Goal: Task Accomplishment & Management: Manage account settings

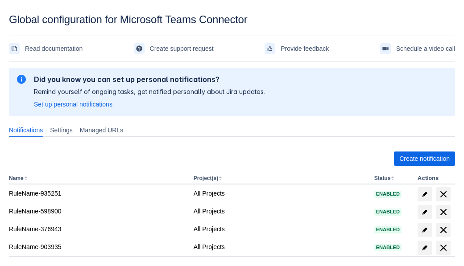
click at [424, 159] on span "Create notification" at bounding box center [424, 159] width 50 height 14
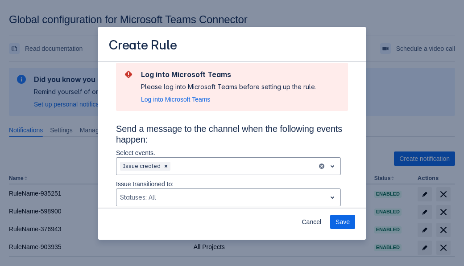
scroll to position [601, 0]
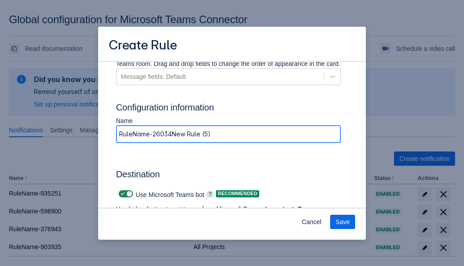
type input "RuleName-260344New Rule (5)"
click at [165, 228] on span "Authenticate in Microsoft Teams" at bounding box center [165, 235] width 88 height 14
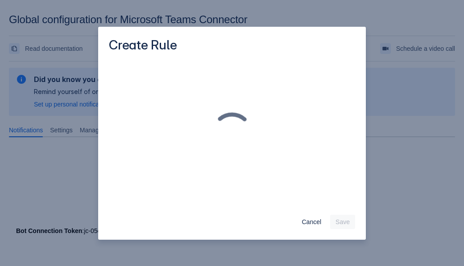
scroll to position [0, 0]
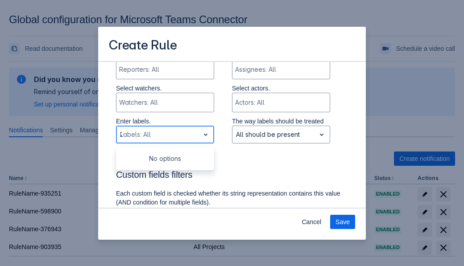
type input "260344_label"
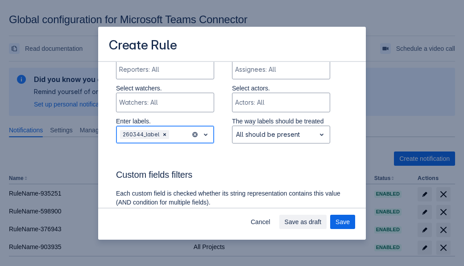
scroll to position [653, 0]
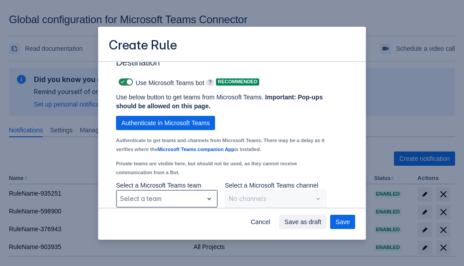
click at [166, 199] on div "Scrollable content" at bounding box center [159, 199] width 79 height 11
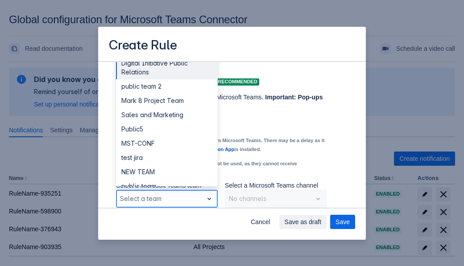
click at [166, 222] on div "Public4" at bounding box center [167, 229] width 102 height 14
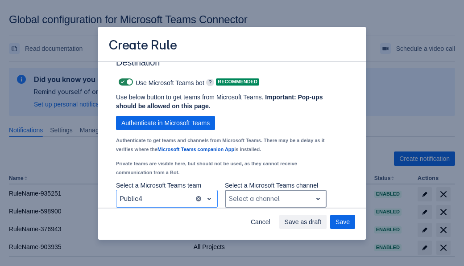
click at [275, 199] on div "Scrollable content" at bounding box center [268, 199] width 79 height 11
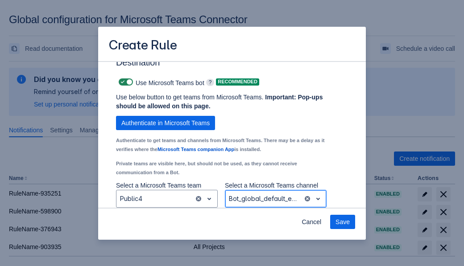
click at [343, 222] on span "Save" at bounding box center [342, 222] width 14 height 14
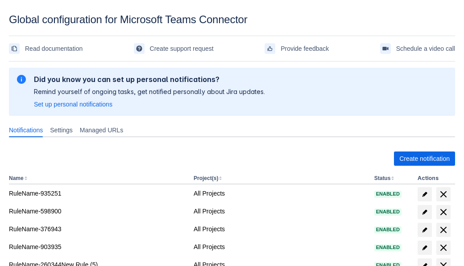
click at [443, 260] on span "delete" at bounding box center [443, 265] width 11 height 11
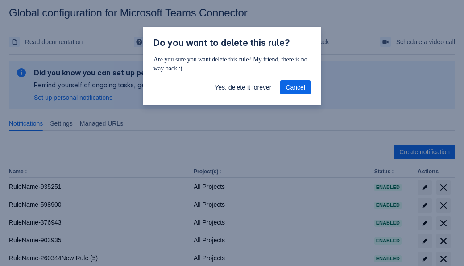
click at [243, 87] on span "Yes, delete it forever" at bounding box center [243, 87] width 57 height 14
